Goal: Transaction & Acquisition: Subscribe to service/newsletter

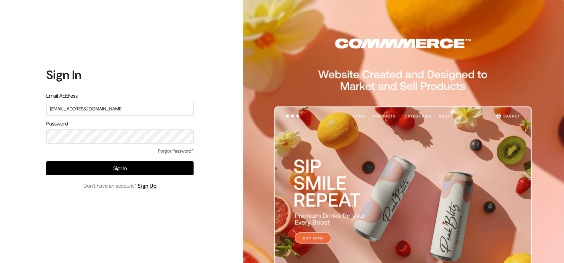
click at [102, 109] on input "nirmal@outdoinc.com" at bounding box center [119, 109] width 147 height 14
type input "demo@outdocart.in"
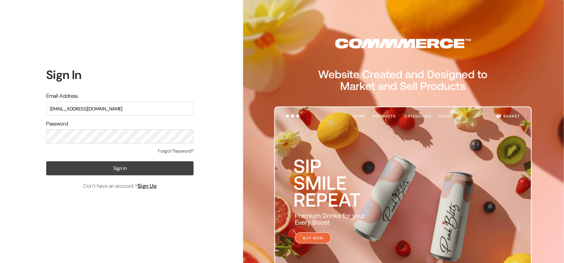
click at [97, 165] on button "Sign In" at bounding box center [119, 168] width 147 height 14
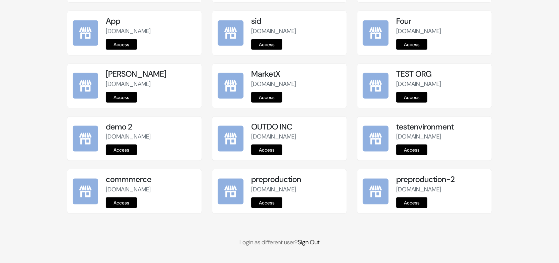
scroll to position [831, 0]
click at [262, 209] on div "preproduction preproduction.commmerce.com Access" at bounding box center [279, 191] width 134 height 44
click at [268, 203] on link "Access" at bounding box center [266, 202] width 31 height 11
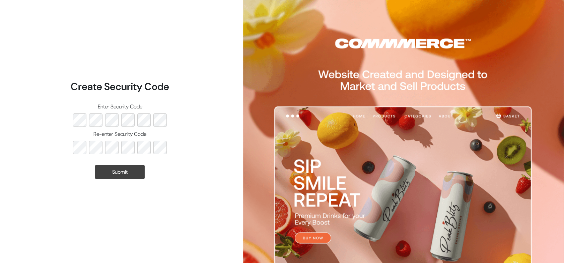
click at [133, 174] on button "Submit" at bounding box center [120, 172] width 50 height 14
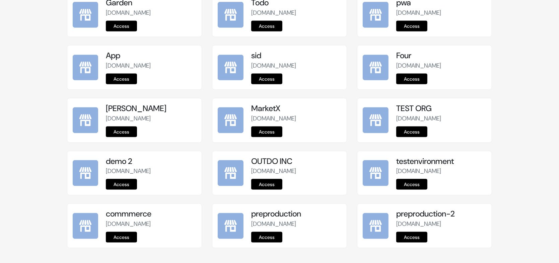
scroll to position [831, 0]
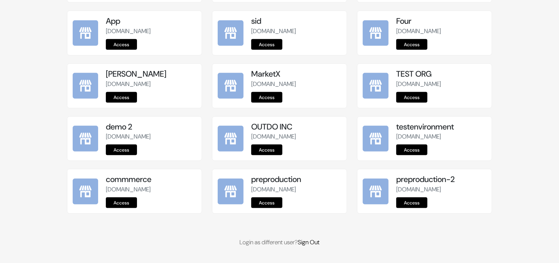
click at [268, 206] on link "Access" at bounding box center [266, 202] width 31 height 11
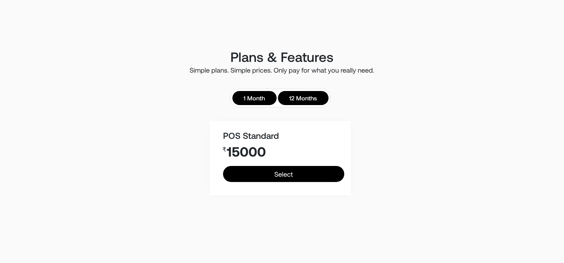
click at [262, 101] on link "1 Month" at bounding box center [254, 98] width 44 height 14
click at [315, 95] on link "12 Months" at bounding box center [303, 98] width 51 height 14
click at [254, 100] on link "1 Month" at bounding box center [254, 98] width 44 height 14
click at [317, 100] on link "12 Months" at bounding box center [303, 98] width 51 height 14
click at [245, 98] on link "1 Month" at bounding box center [254, 98] width 44 height 14
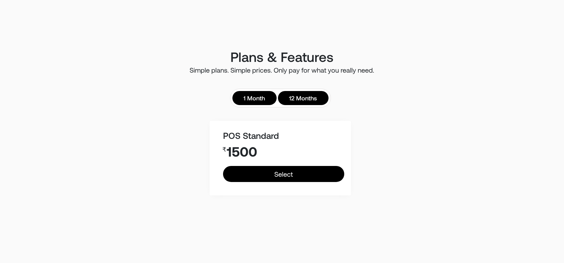
drag, startPoint x: 315, startPoint y: 89, endPoint x: 310, endPoint y: 93, distance: 6.4
click at [315, 89] on ul "1 Month 12 Months" at bounding box center [280, 98] width 101 height 19
click at [303, 96] on link "12 Months" at bounding box center [303, 98] width 51 height 14
click at [248, 99] on link "1 Month" at bounding box center [254, 98] width 44 height 14
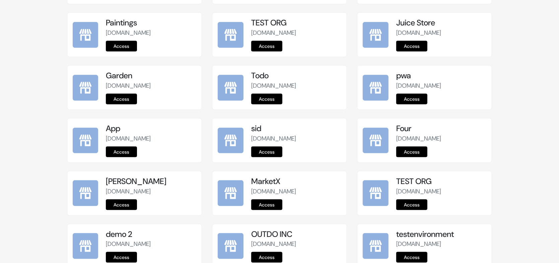
scroll to position [831, 0]
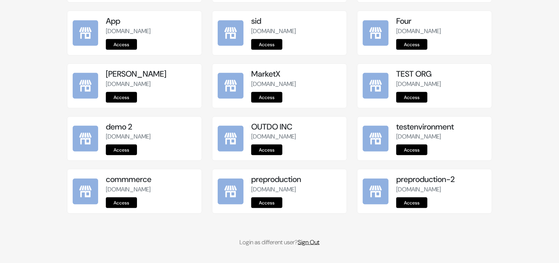
click at [313, 242] on link "Sign Out" at bounding box center [308, 242] width 22 height 8
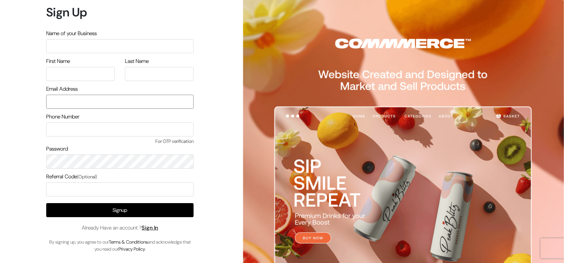
type input "demo@outdocart.in"
click at [229, 82] on div "Sign Up Name of your Business First Name Last Name Email Address demo@outdocart…" at bounding box center [117, 131] width 235 height 263
